Goal: Information Seeking & Learning: Learn about a topic

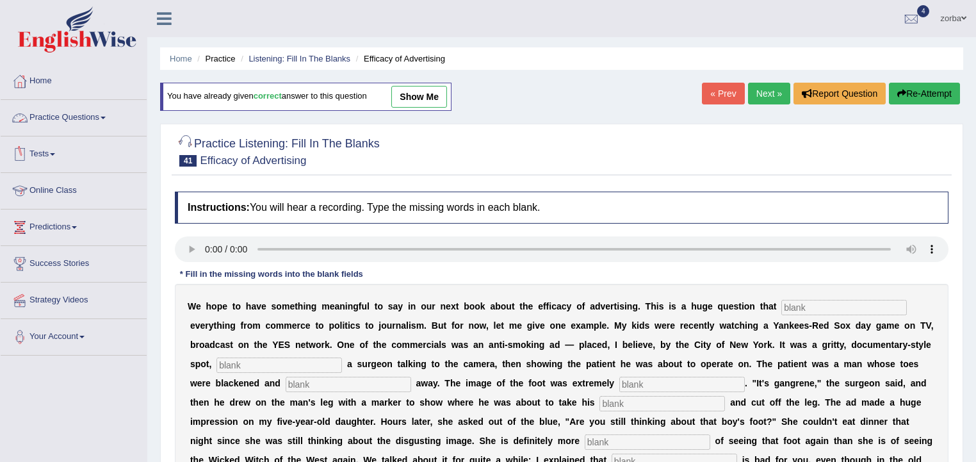
click at [30, 124] on link "Practice Questions" at bounding box center [74, 116] width 146 height 32
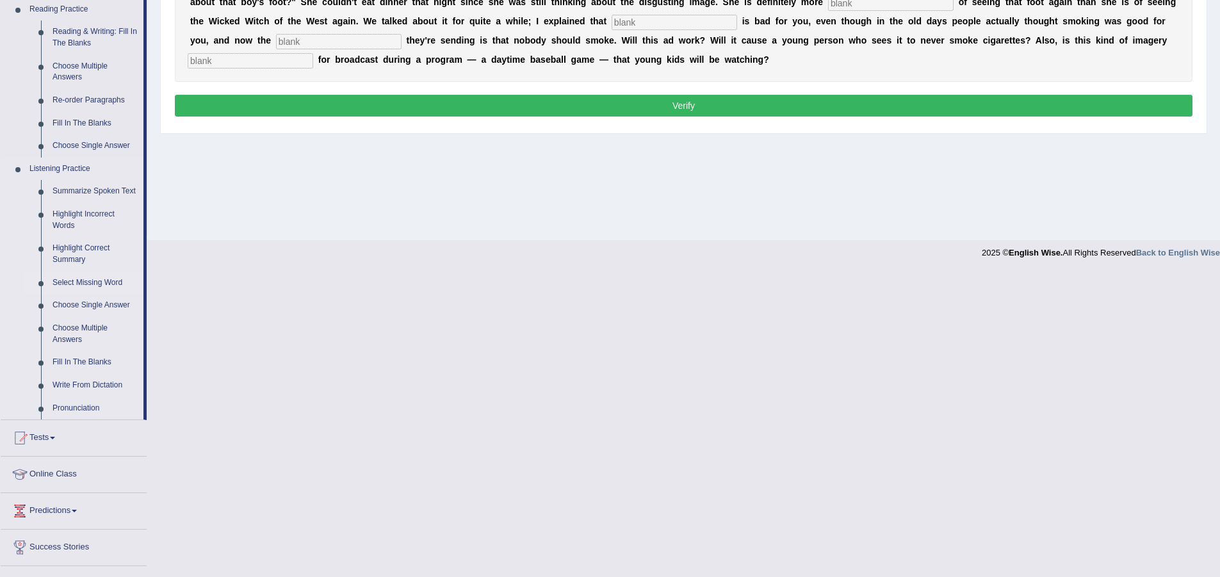
scroll to position [397, 0]
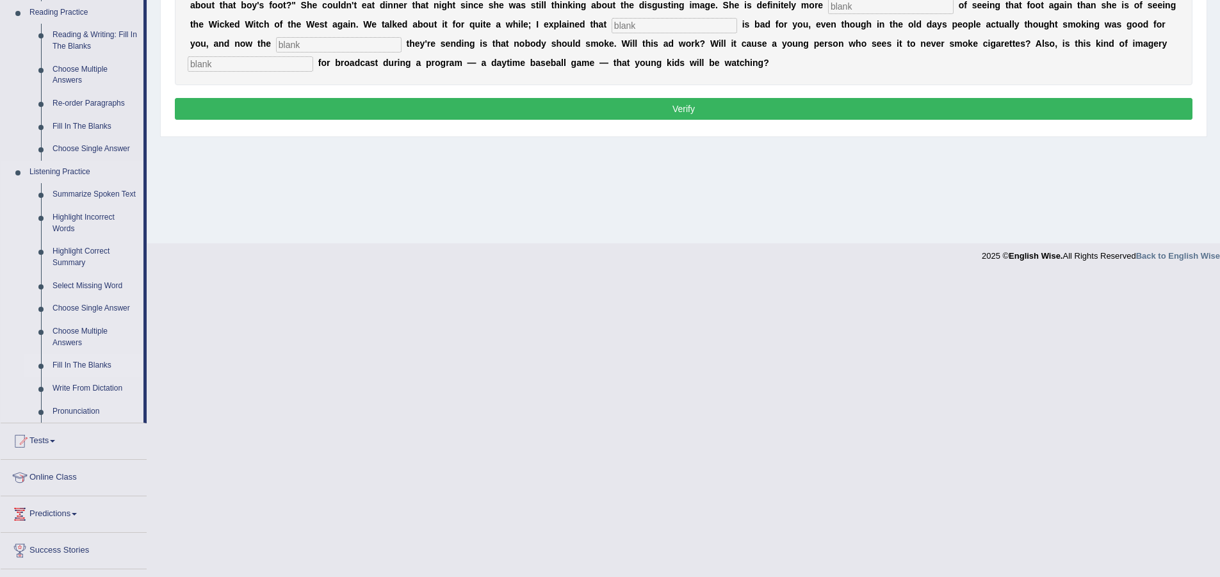
click at [86, 365] on link "Fill In The Blanks" at bounding box center [95, 365] width 97 height 23
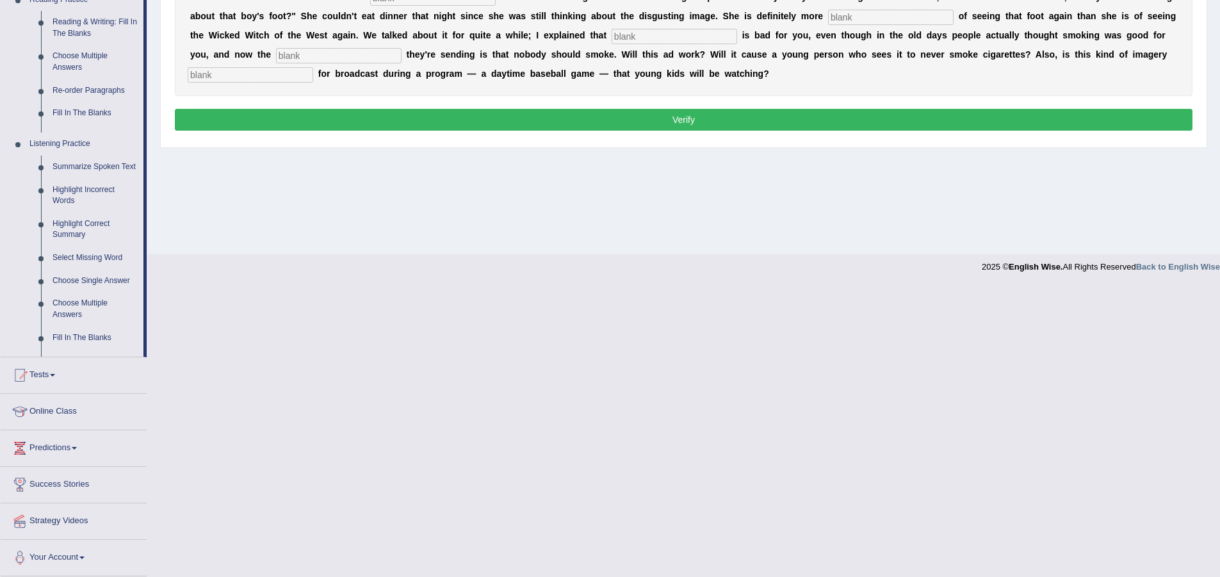
scroll to position [95, 0]
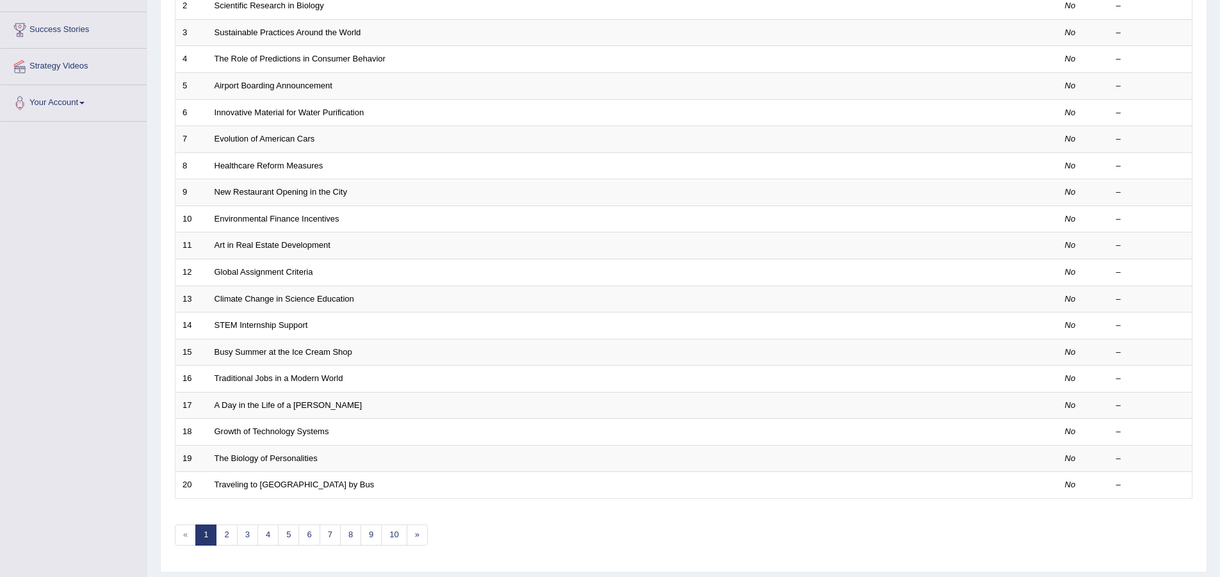
scroll to position [271, 0]
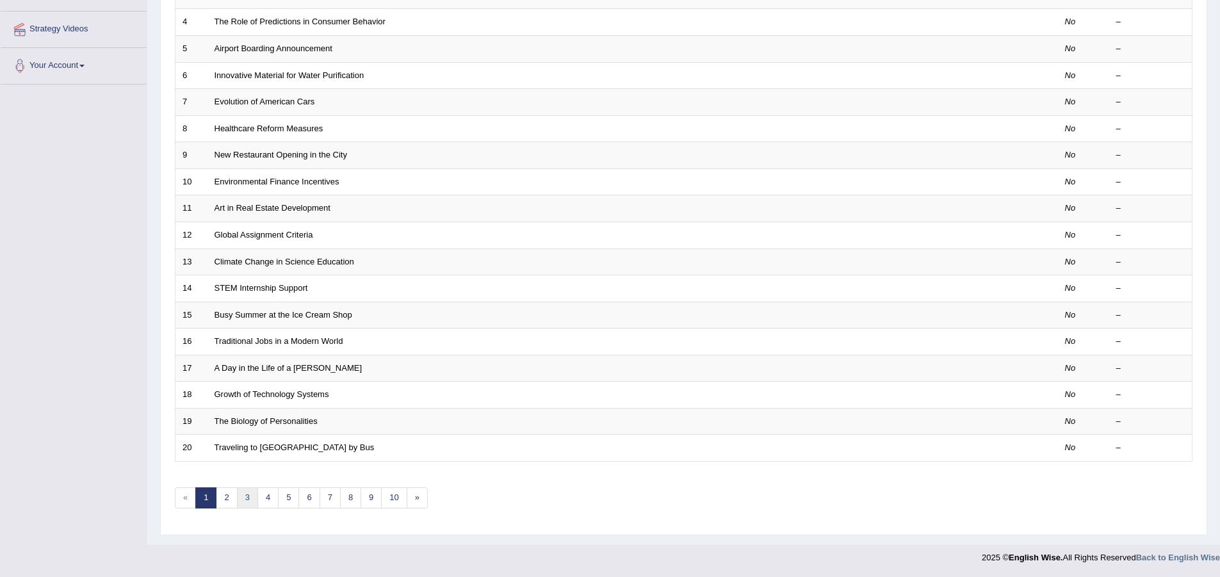
click at [251, 501] on link "3" at bounding box center [247, 497] width 21 height 21
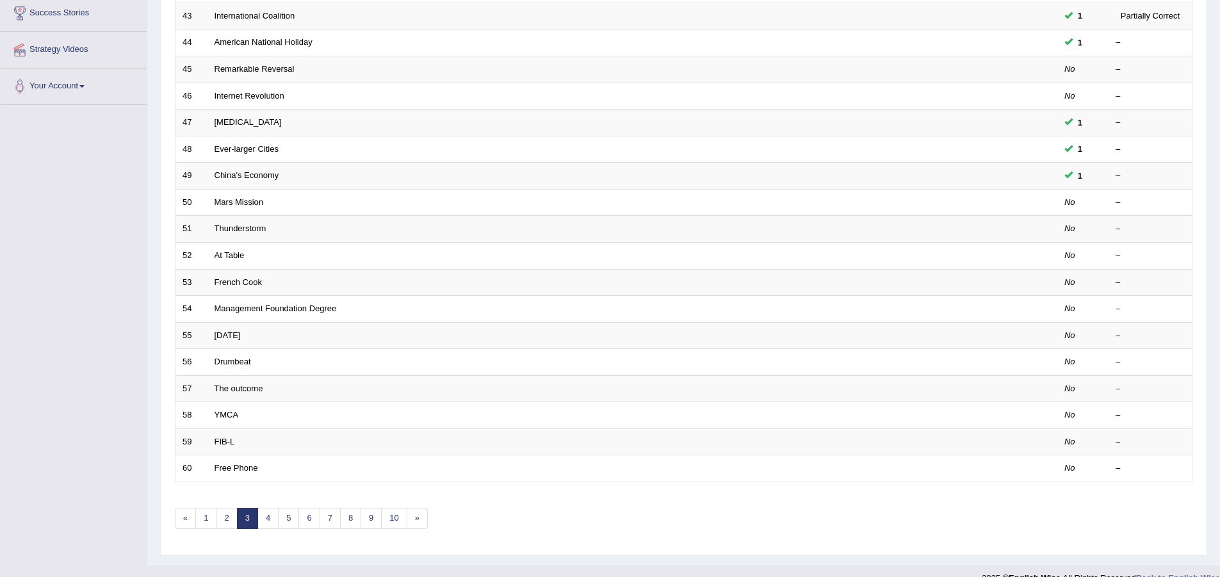
scroll to position [256, 0]
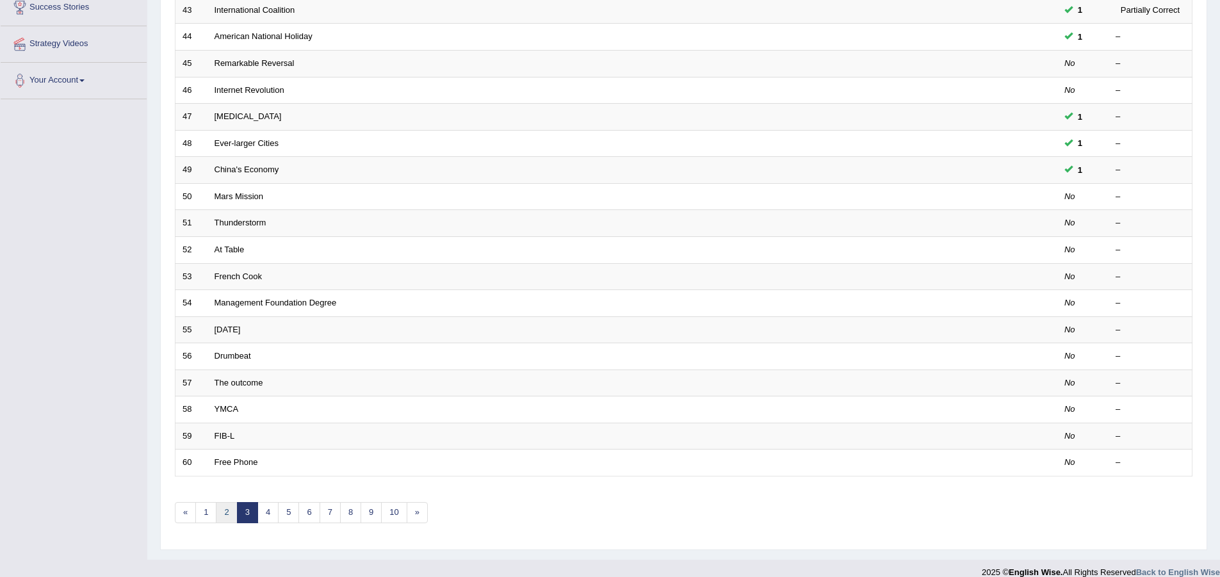
click at [225, 510] on link "2" at bounding box center [226, 512] width 21 height 21
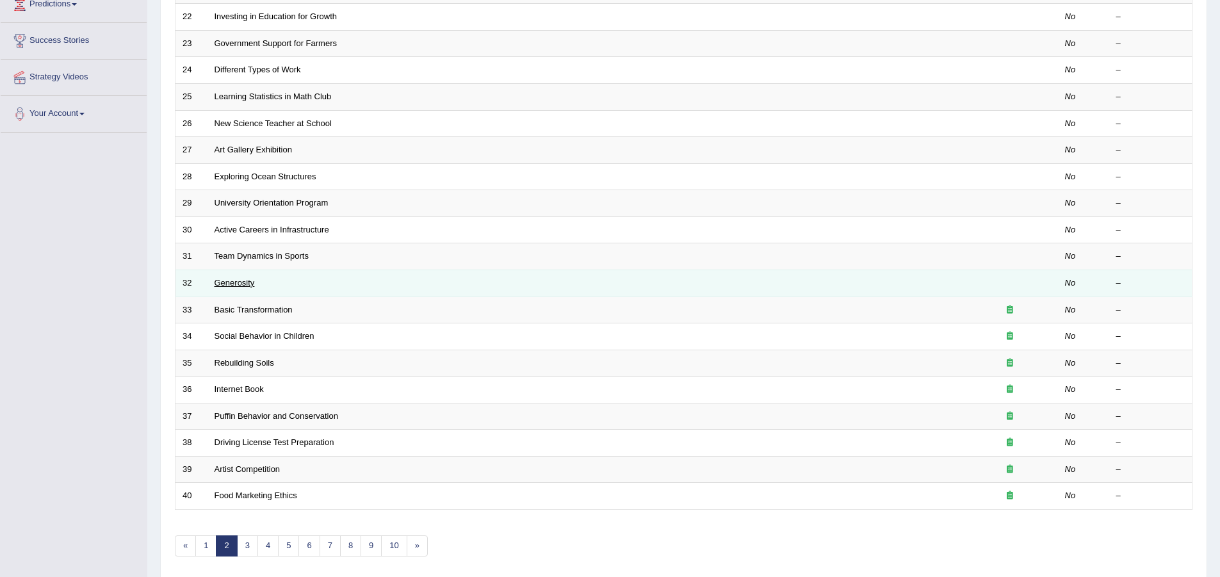
click at [231, 283] on link "Generosity" at bounding box center [235, 283] width 40 height 10
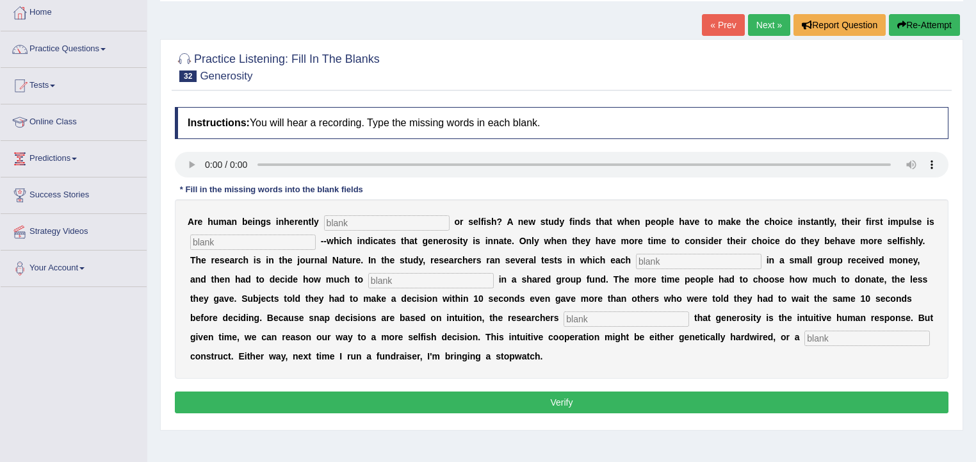
scroll to position [51, 0]
